Goal: Complete application form: Complete application form

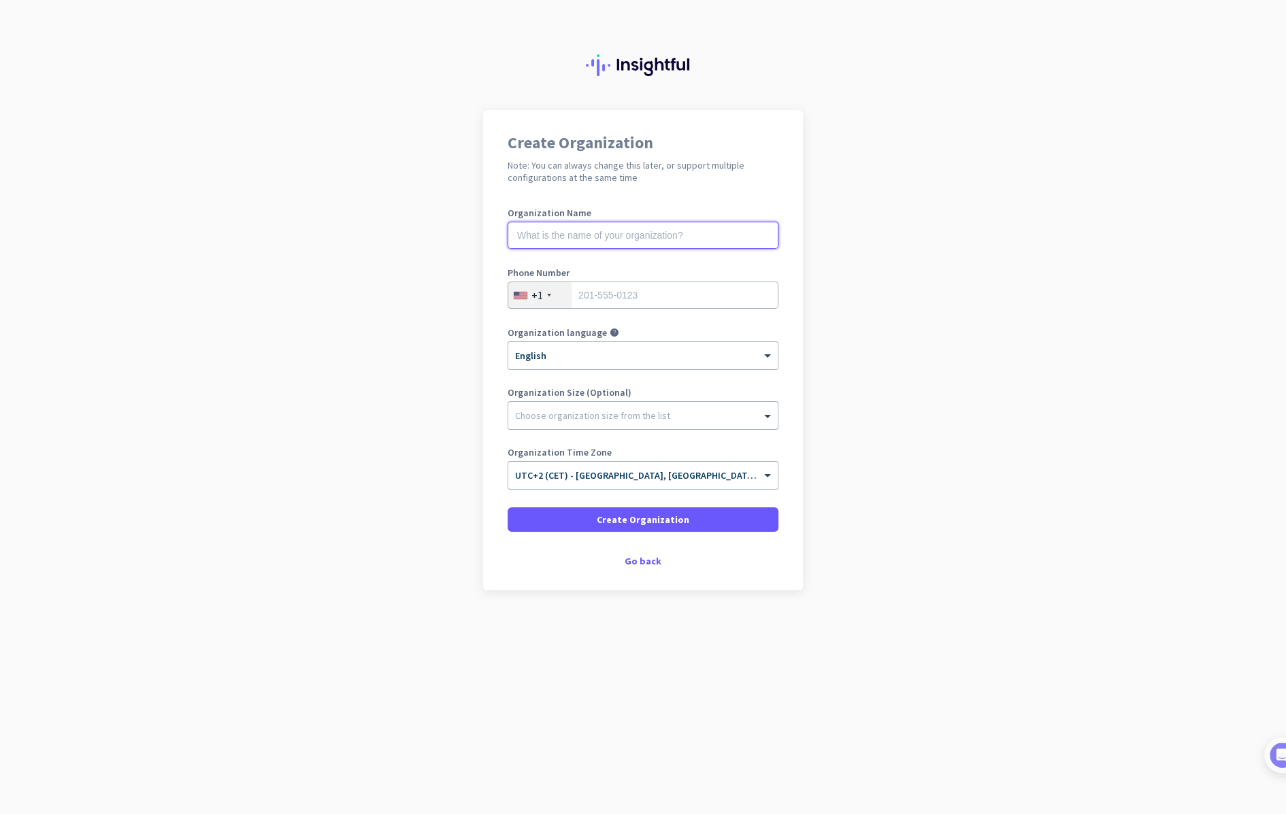
click at [618, 224] on input "text" at bounding box center [642, 235] width 271 height 27
type input "test edin2"
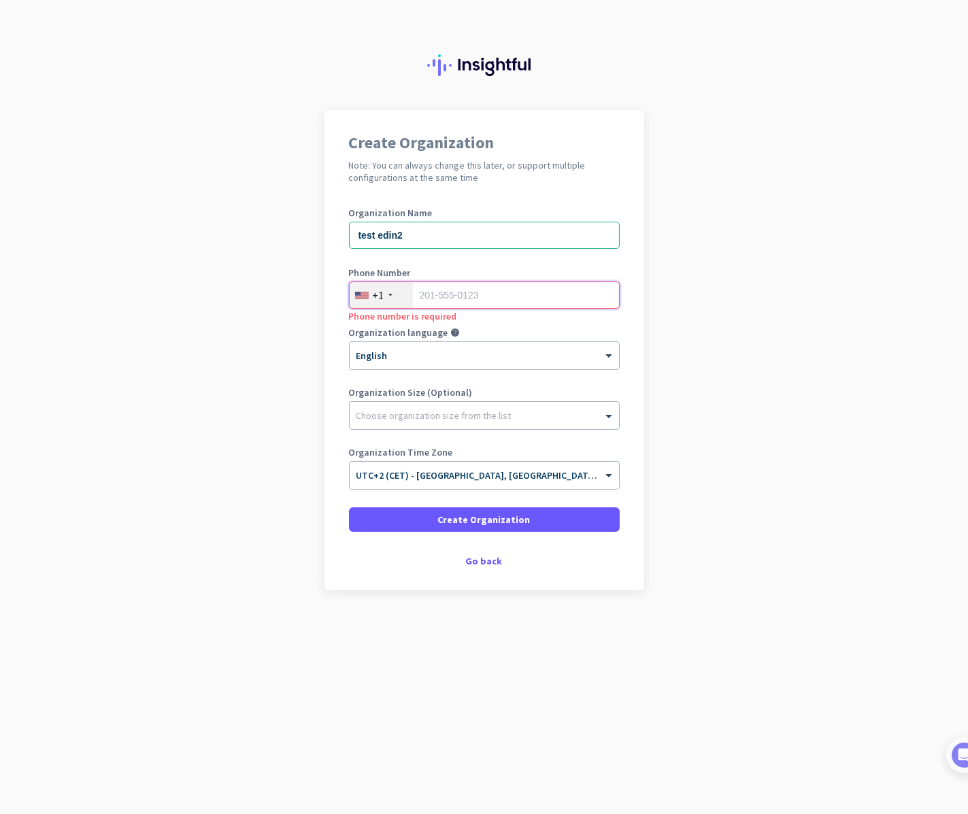
click at [482, 296] on input "tel" at bounding box center [484, 295] width 271 height 27
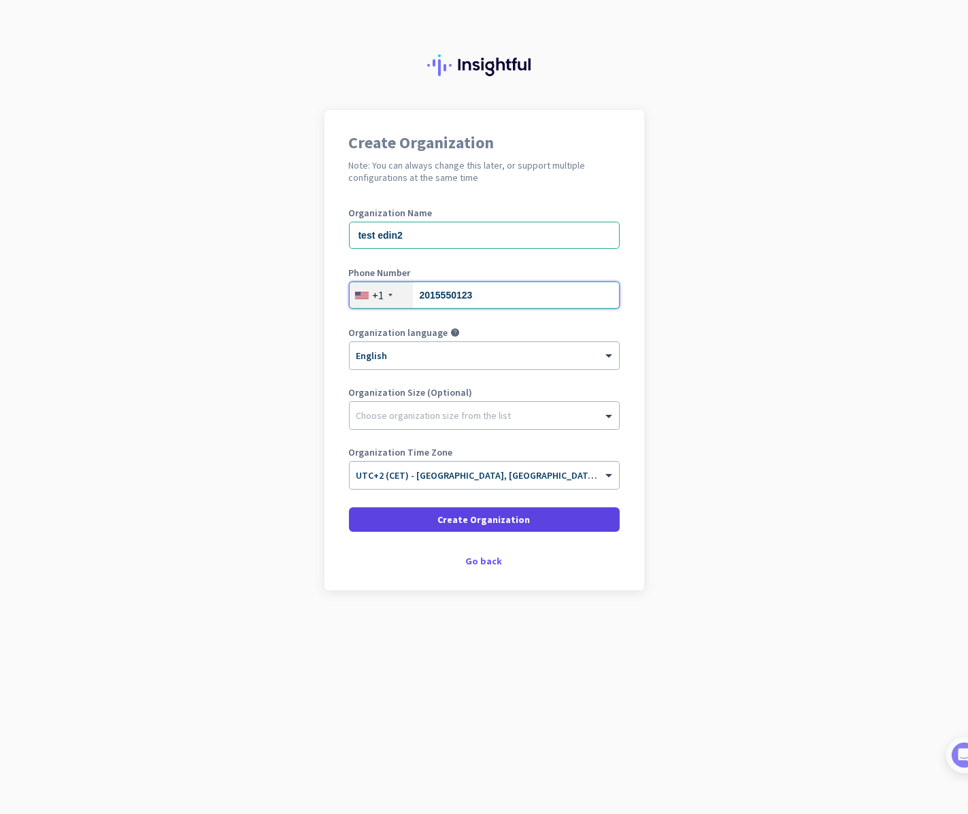
type input "2015550123"
click at [401, 520] on span at bounding box center [484, 519] width 271 height 33
